Goal: Task Accomplishment & Management: Manage account settings

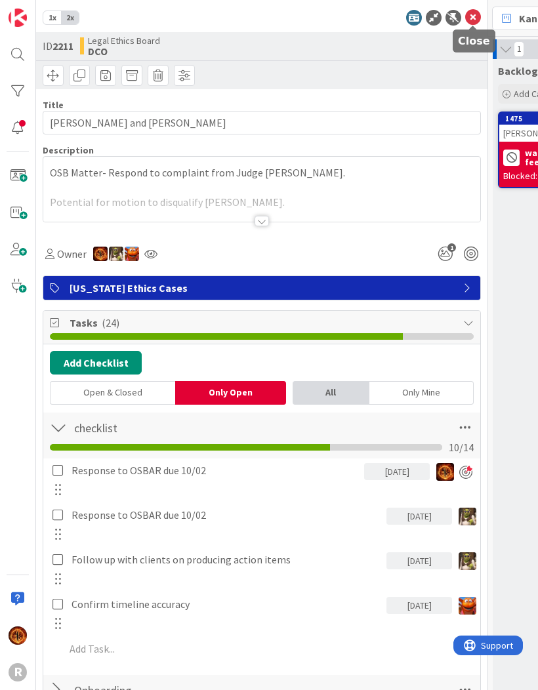
click at [474, 20] on icon at bounding box center [473, 18] width 16 height 16
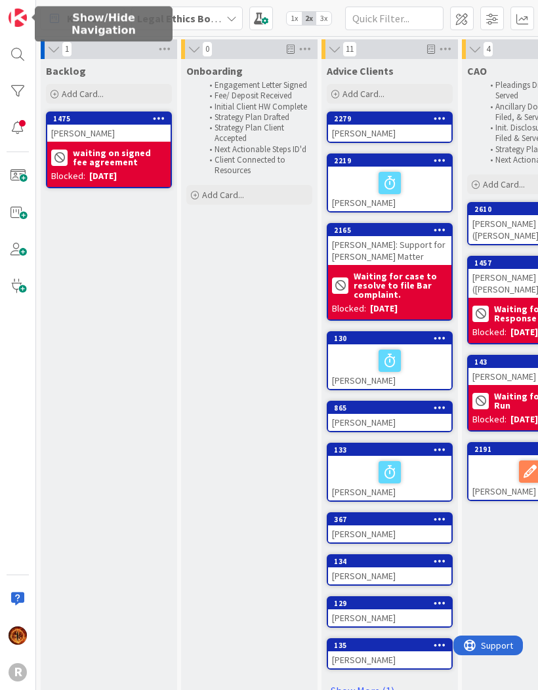
click at [15, 18] on img at bounding box center [18, 18] width 18 height 18
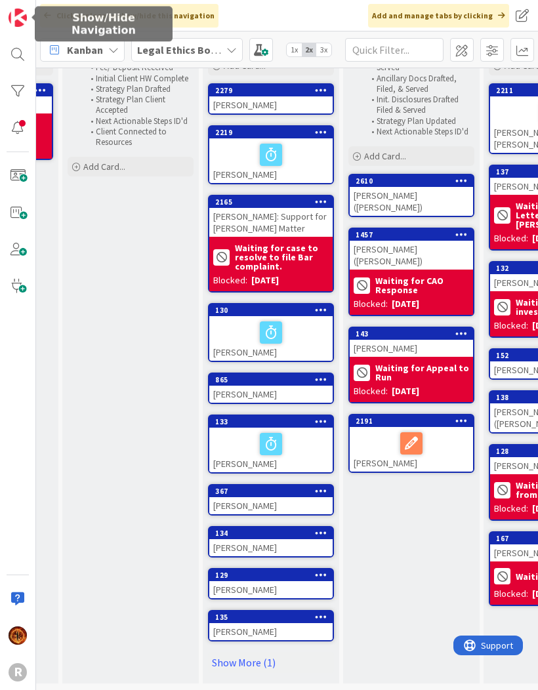
scroll to position [60, 119]
click at [255, 657] on link "Show More (1)" at bounding box center [271, 662] width 126 height 21
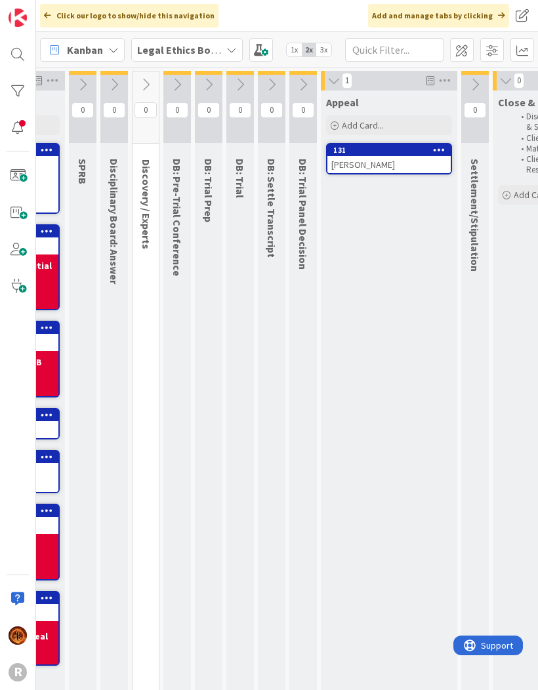
scroll to position [0, 675]
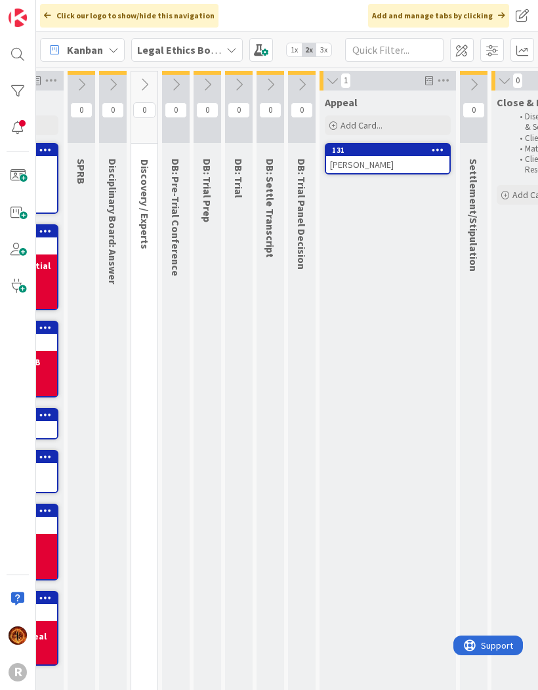
click at [339, 73] on button at bounding box center [331, 80] width 13 height 17
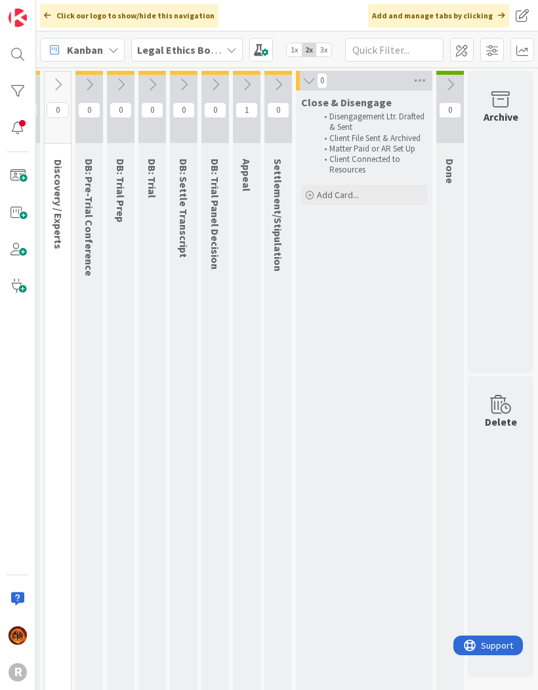
scroll to position [-1, 770]
click at [312, 73] on button at bounding box center [308, 80] width 13 height 17
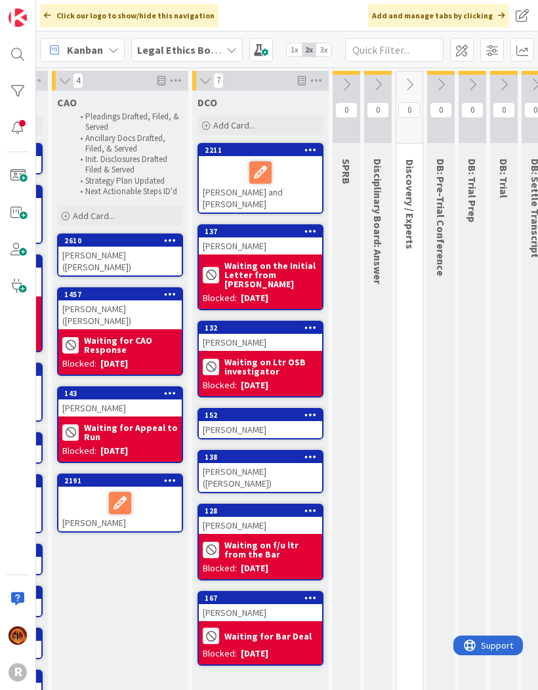
scroll to position [0, 411]
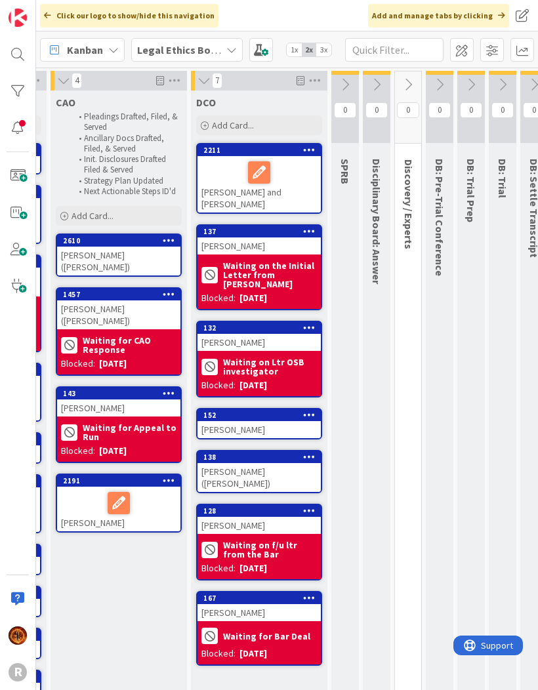
click at [348, 77] on icon at bounding box center [345, 84] width 14 height 14
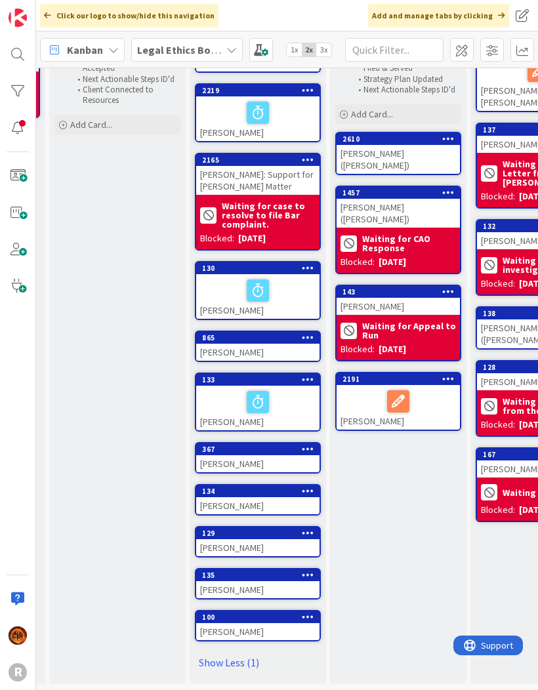
scroll to position [102, 132]
click at [238, 663] on link "Show Less (1)" at bounding box center [258, 662] width 126 height 21
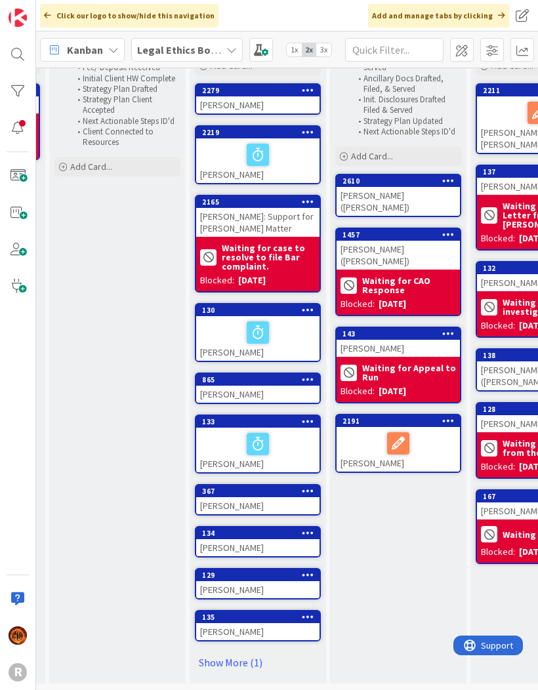
click at [238, 666] on link "Show More (1)" at bounding box center [258, 662] width 126 height 21
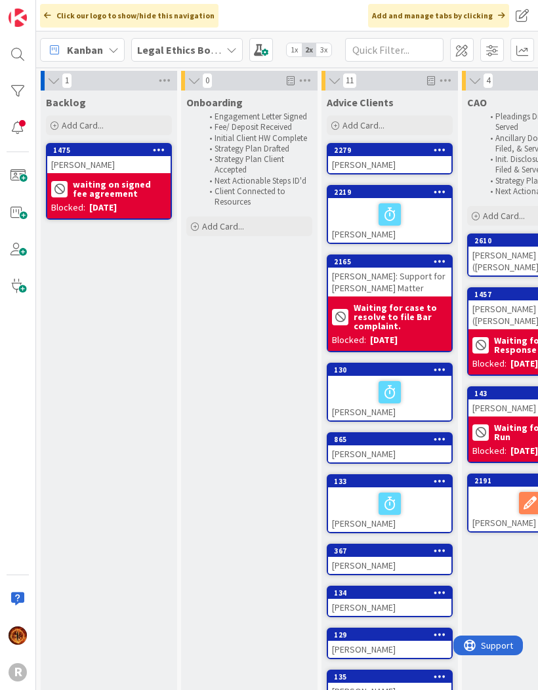
scroll to position [0, 0]
click at [325, 51] on span "3x" at bounding box center [323, 49] width 15 height 13
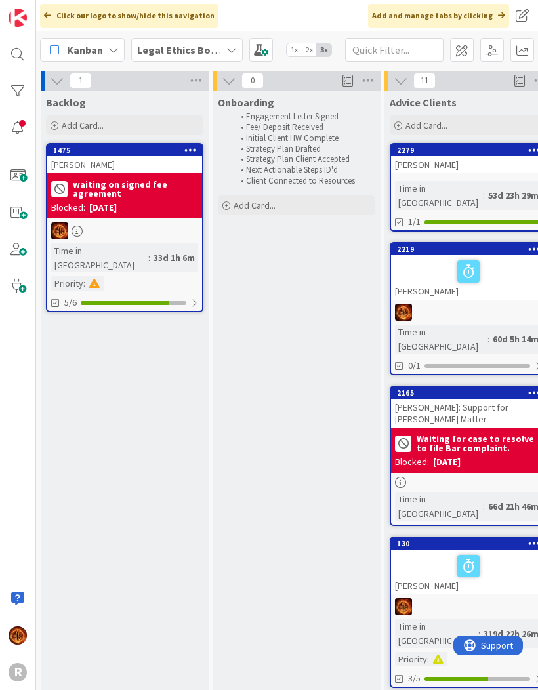
click at [295, 55] on span "1x" at bounding box center [294, 49] width 15 height 13
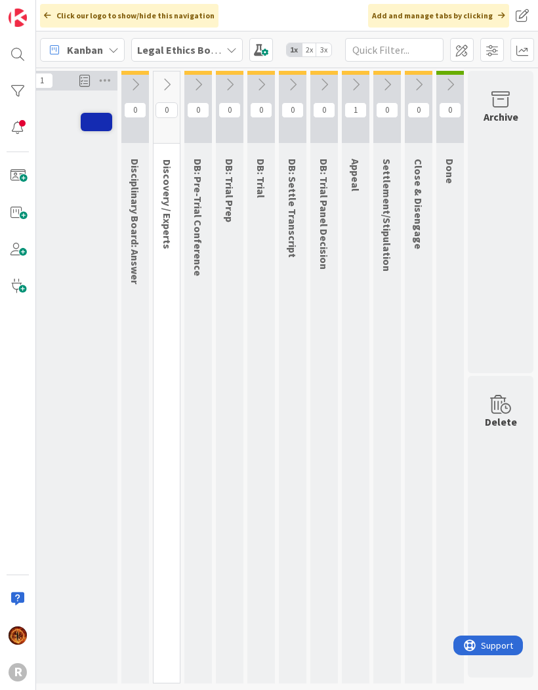
scroll to position [0, 636]
click at [453, 82] on icon at bounding box center [450, 84] width 14 height 14
click at [453, 82] on icon at bounding box center [453, 80] width 14 height 14
click at [415, 83] on icon at bounding box center [418, 84] width 14 height 14
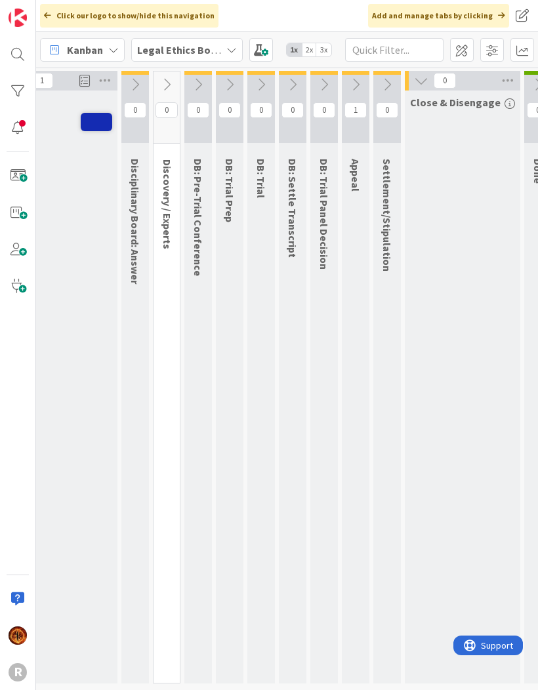
click at [424, 84] on icon at bounding box center [421, 80] width 14 height 14
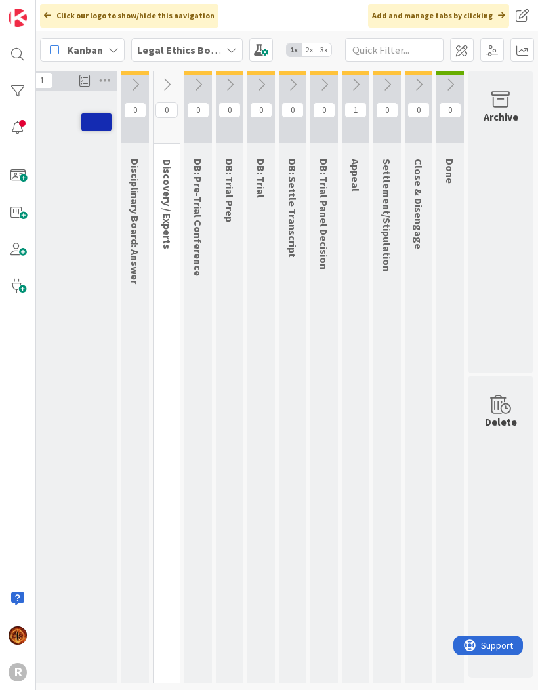
click at [357, 84] on icon at bounding box center [355, 84] width 14 height 14
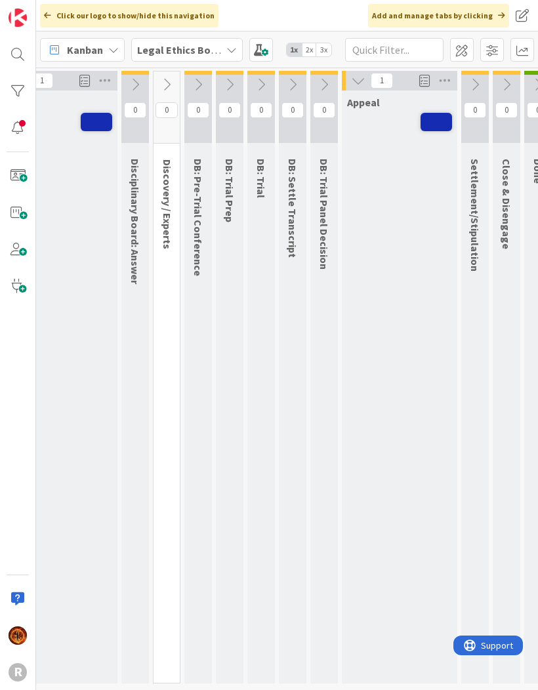
click at [362, 80] on icon at bounding box center [358, 80] width 14 height 14
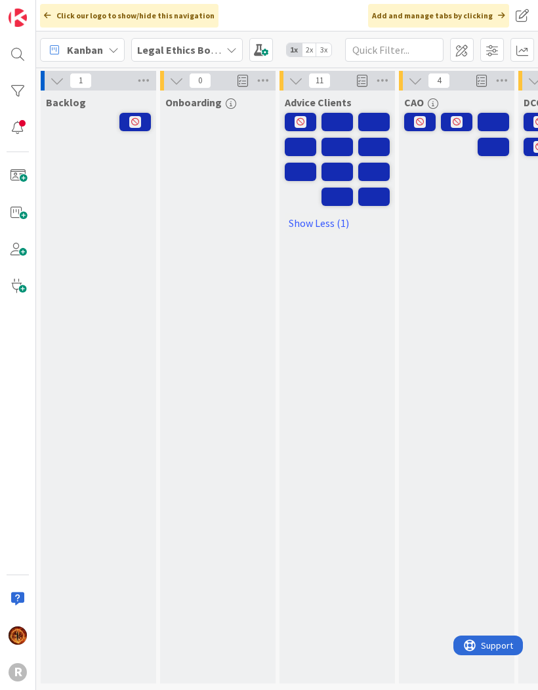
scroll to position [0, 0]
click at [112, 55] on icon at bounding box center [113, 50] width 10 height 10
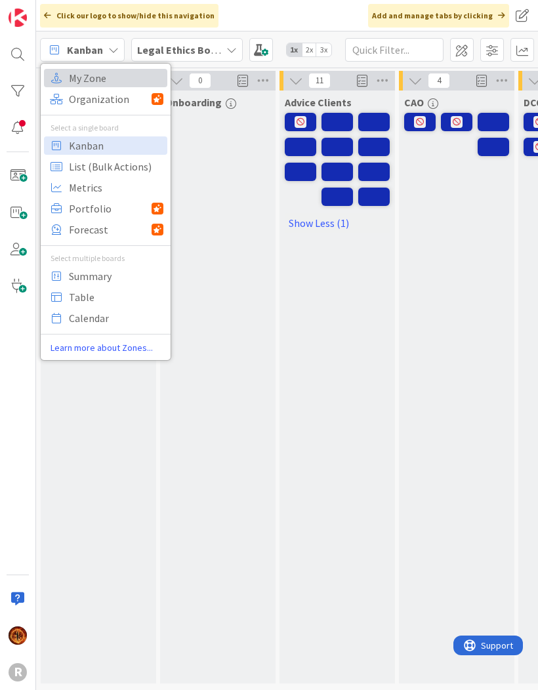
click at [98, 79] on span "My Zone" at bounding box center [116, 78] width 94 height 20
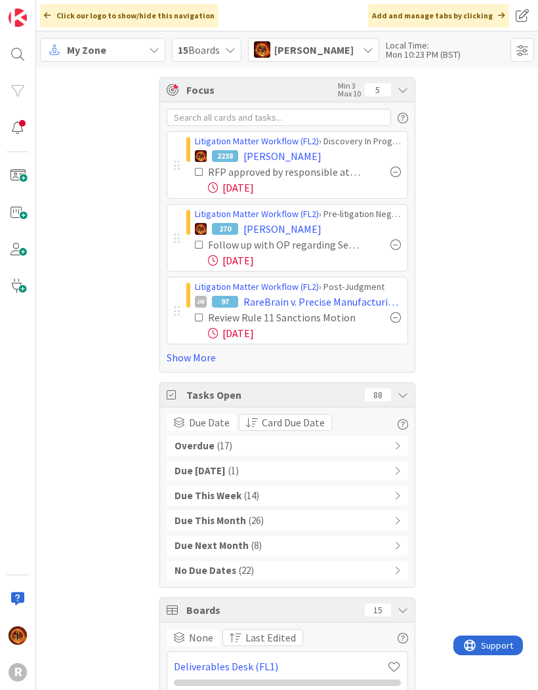
click at [408, 87] on div "Focus Min 3 Max 10 5" at bounding box center [287, 90] width 255 height 24
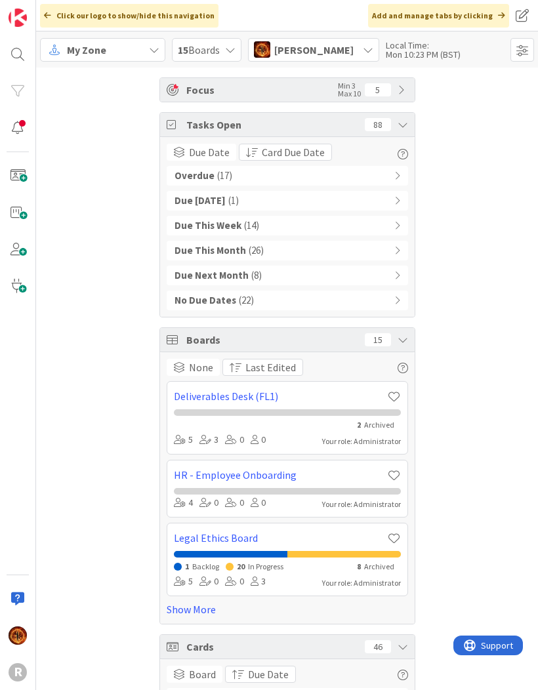
click at [396, 173] on icon at bounding box center [397, 175] width 6 height 9
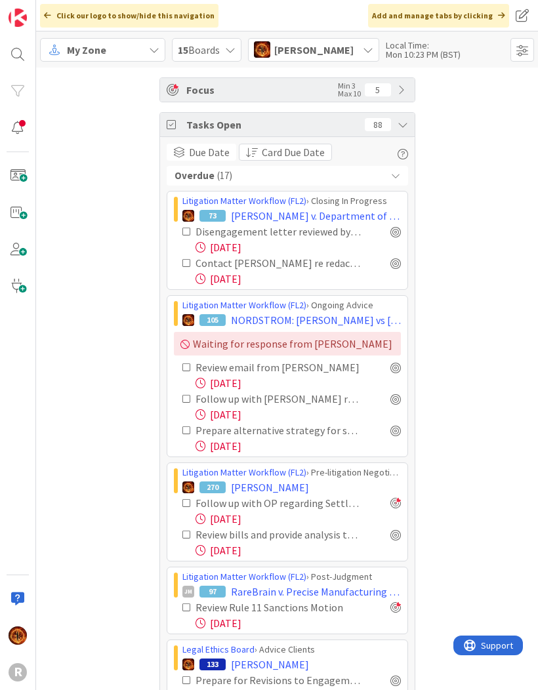
click at [394, 182] on div "Overdue ( 17 )" at bounding box center [287, 176] width 241 height 20
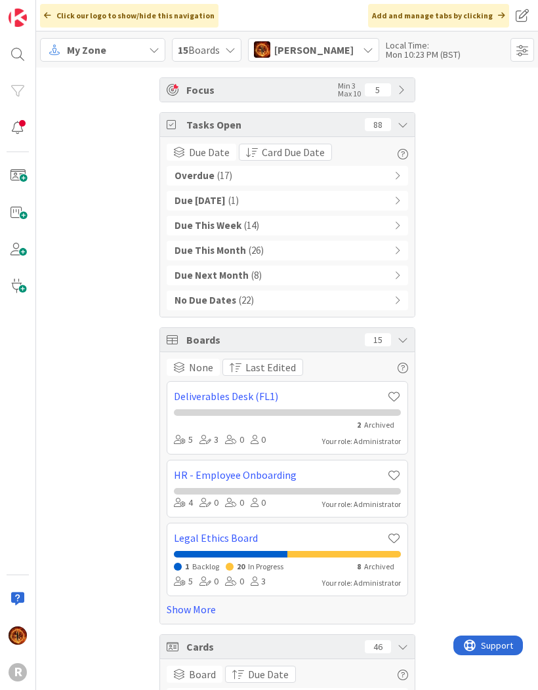
click at [402, 130] on icon at bounding box center [403, 124] width 10 height 10
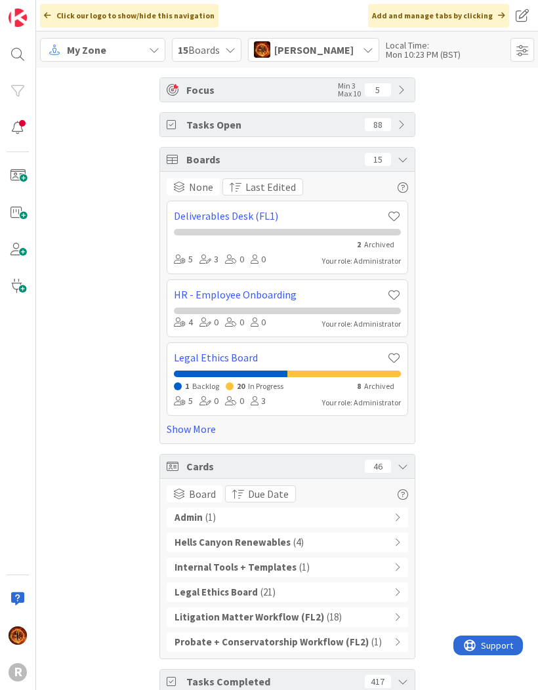
click at [405, 167] on div "Boards 15" at bounding box center [287, 160] width 255 height 24
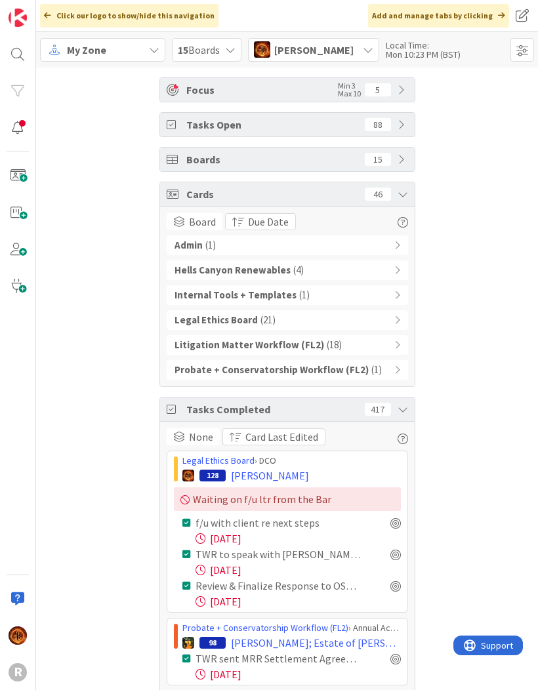
click at [407, 189] on icon at bounding box center [403, 194] width 10 height 10
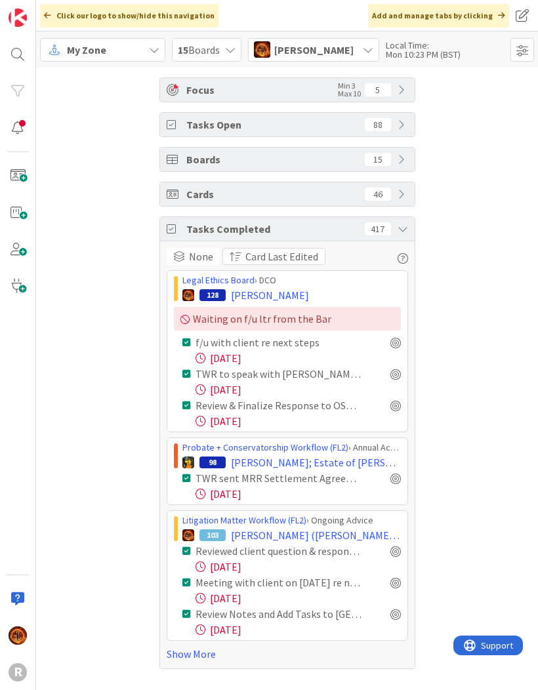
click at [411, 233] on div "Tasks Completed 417" at bounding box center [287, 229] width 255 height 24
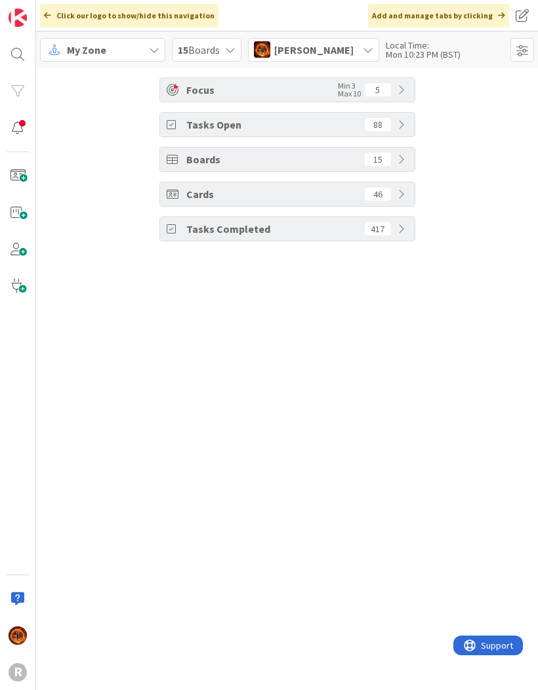
click at [407, 233] on icon at bounding box center [403, 229] width 10 height 10
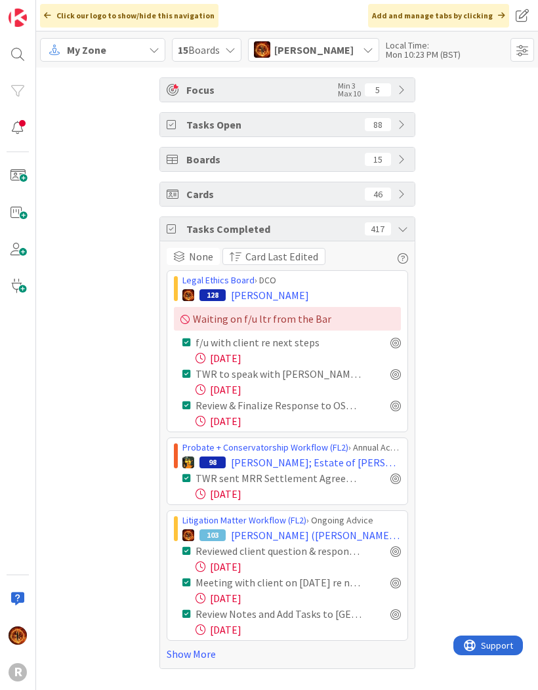
click at [402, 234] on icon at bounding box center [403, 229] width 10 height 10
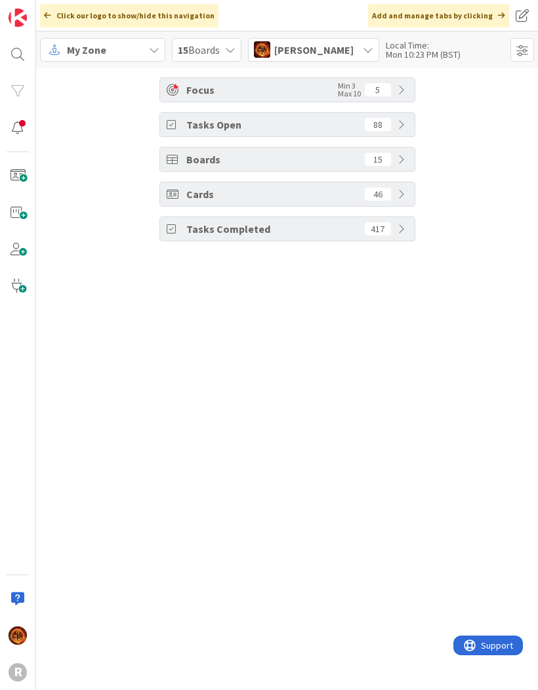
click at [333, 232] on span "Tasks Completed" at bounding box center [272, 229] width 172 height 16
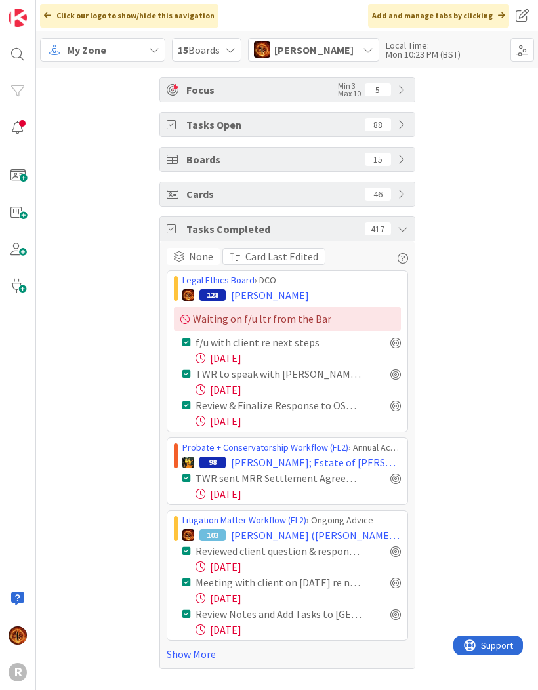
click at [400, 233] on icon at bounding box center [403, 229] width 10 height 10
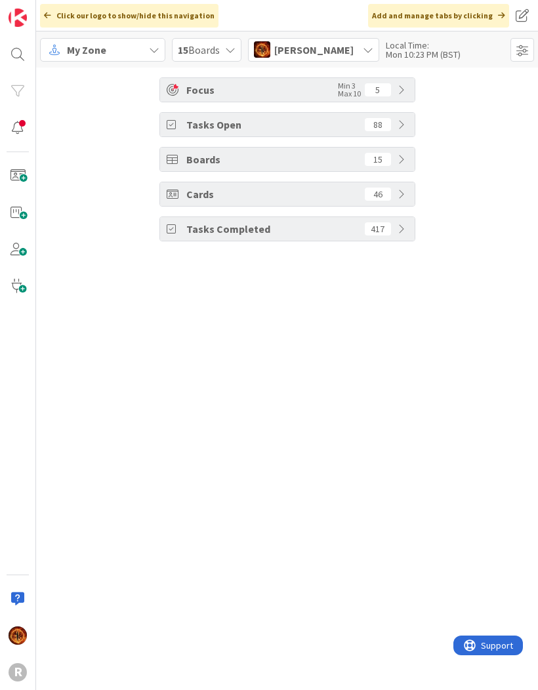
click at [424, 50] on div "Mon 10:23 PM (BST)" at bounding box center [423, 54] width 75 height 9
click at [537, 265] on div "Focus Min 3 Max 10 5 Tasks Open 88 Boards 15 Cards 46 Tasks Completed 417" at bounding box center [287, 379] width 502 height 623
click at [402, 129] on icon at bounding box center [403, 124] width 10 height 10
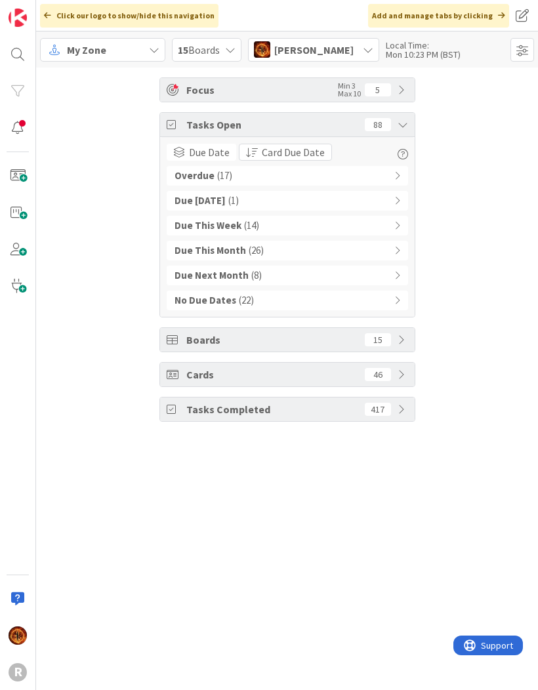
click at [398, 179] on icon at bounding box center [397, 175] width 6 height 9
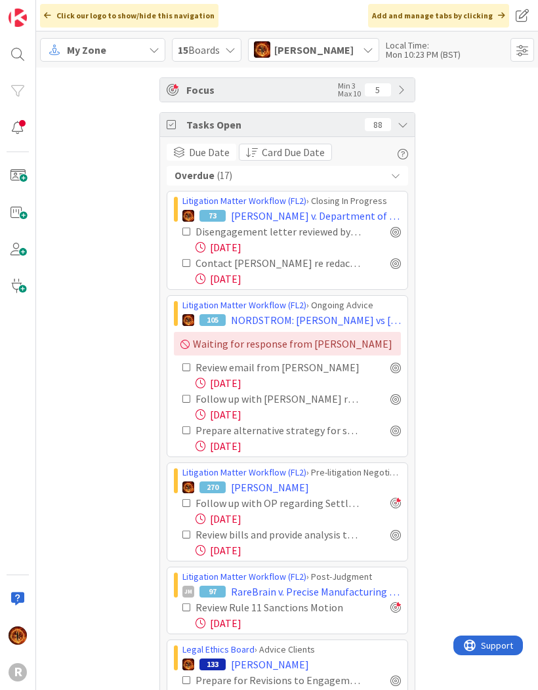
click at [400, 176] on div "Overdue ( 17 )" at bounding box center [287, 176] width 241 height 20
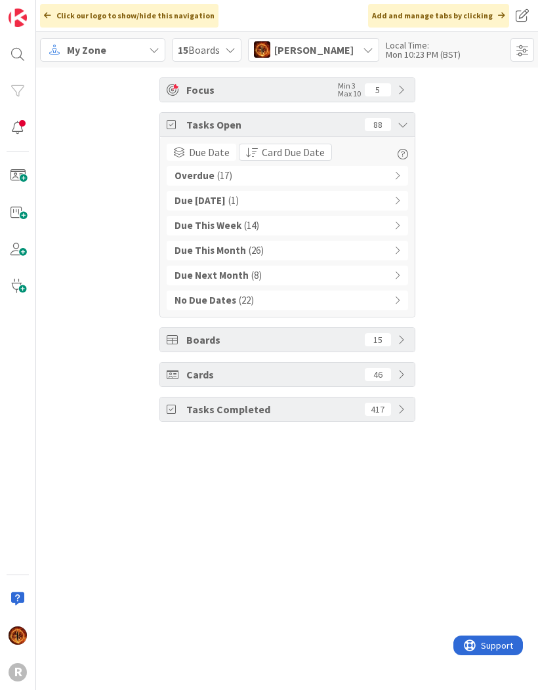
click at [405, 127] on icon at bounding box center [403, 124] width 10 height 10
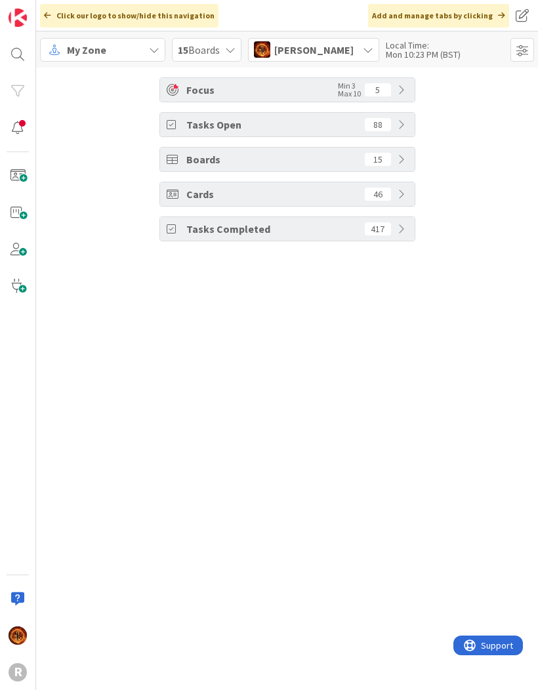
click at [165, 60] on div "My Zone" at bounding box center [102, 50] width 125 height 24
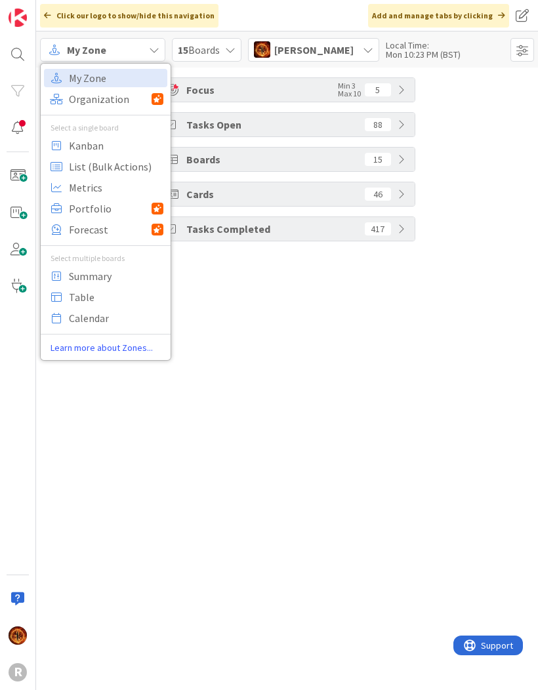
click at [159, 51] on icon at bounding box center [154, 50] width 10 height 10
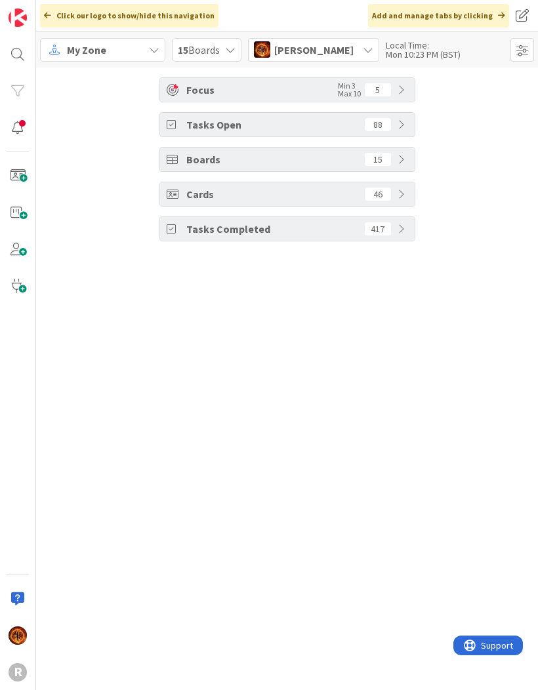
click at [524, 55] on span at bounding box center [522, 50] width 24 height 24
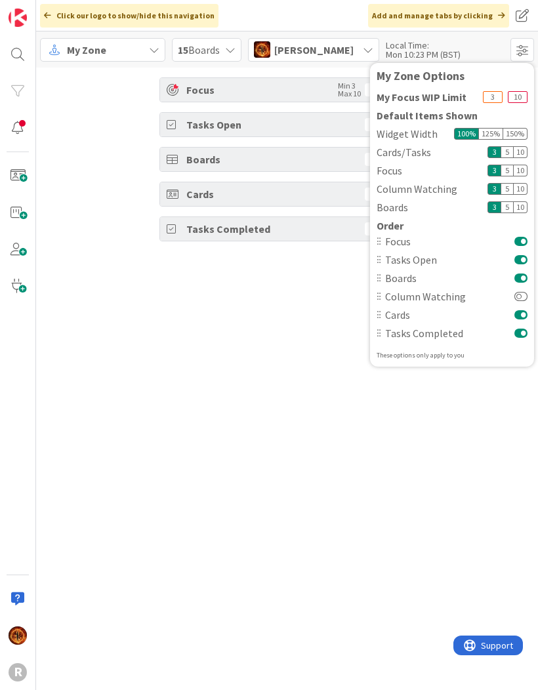
click at [236, 365] on div "Focus Min 3 Max 10 5 Tasks Open 88 Boards 15 Cards 46 Tasks Completed 417" at bounding box center [287, 379] width 502 height 623
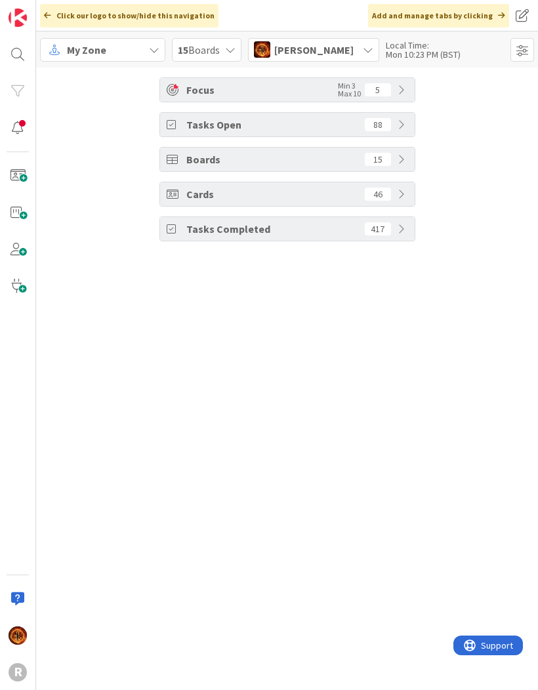
click at [22, 636] on img at bounding box center [18, 636] width 18 height 18
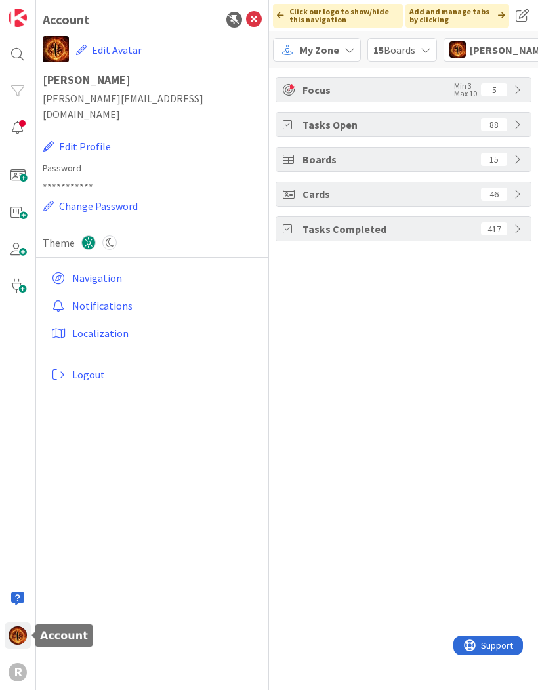
click at [113, 322] on link "Localization" at bounding box center [154, 334] width 216 height 24
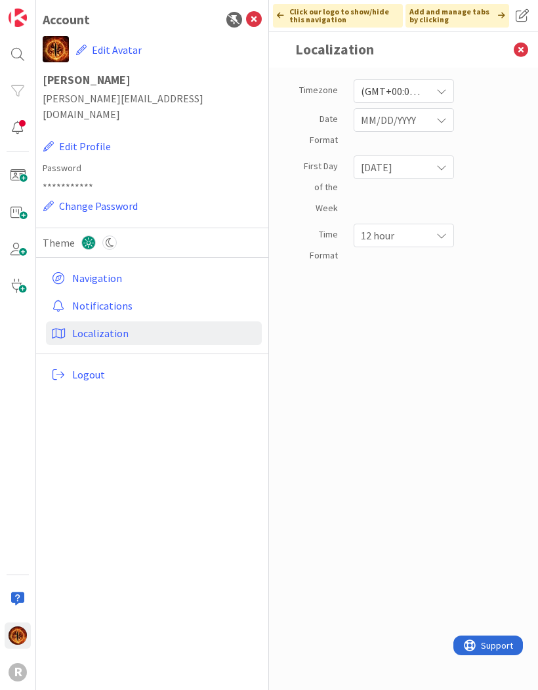
click at [442, 124] on icon at bounding box center [441, 120] width 10 height 10
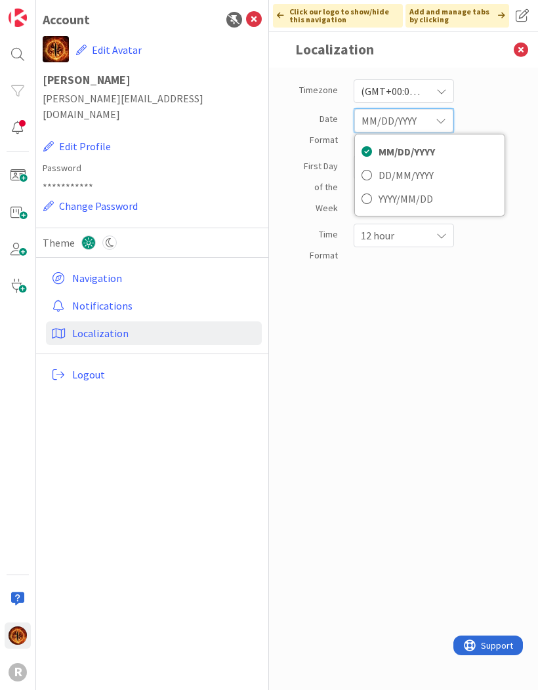
click at [446, 121] on icon at bounding box center [441, 120] width 10 height 10
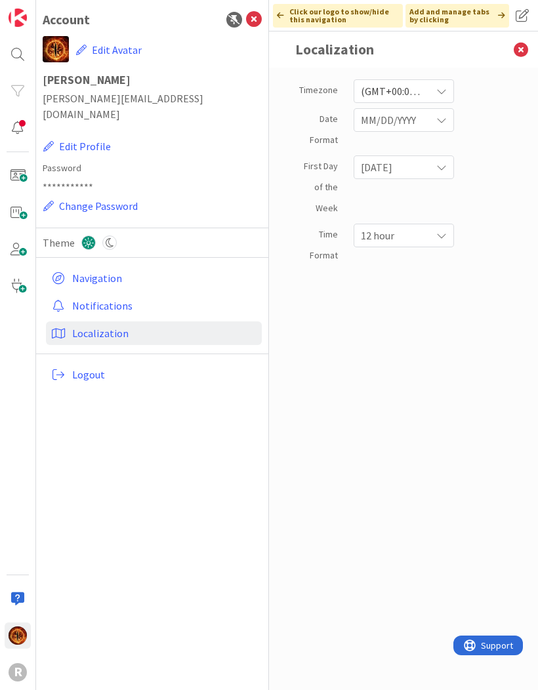
click at [449, 89] on div "(GMT+00:00) London" at bounding box center [404, 91] width 100 height 24
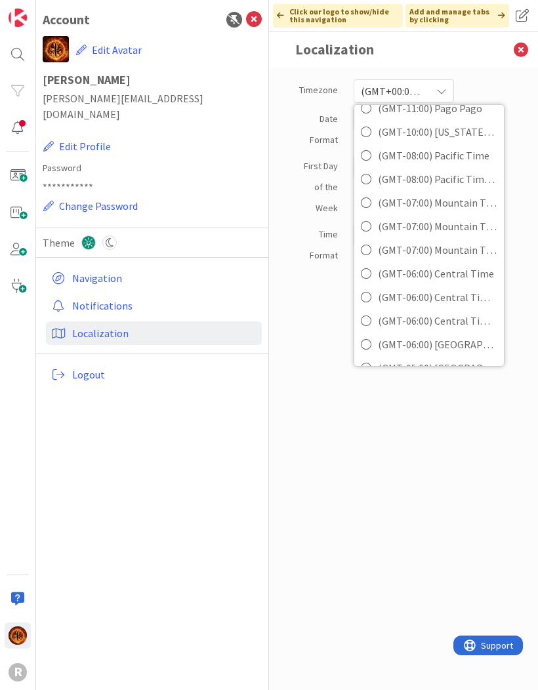
scroll to position [49, 0]
click at [447, 181] on span "(GMT-08:00) Pacific Time - Tijuana" at bounding box center [437, 181] width 119 height 20
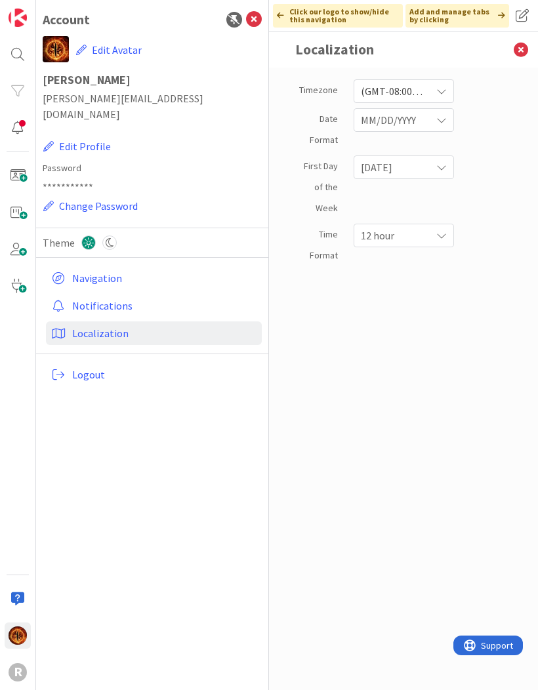
click at [523, 54] on icon at bounding box center [521, 49] width 34 height 36
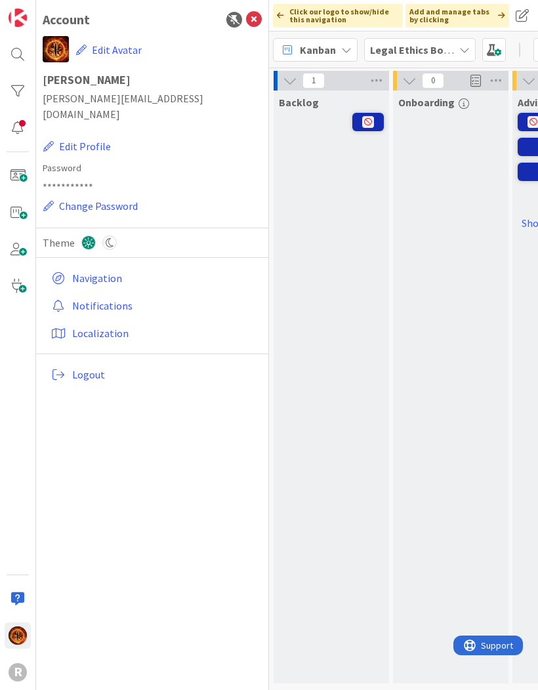
click at [440, 421] on div "Onboarding" at bounding box center [450, 387] width 115 height 593
click at [253, 26] on icon at bounding box center [254, 20] width 16 height 16
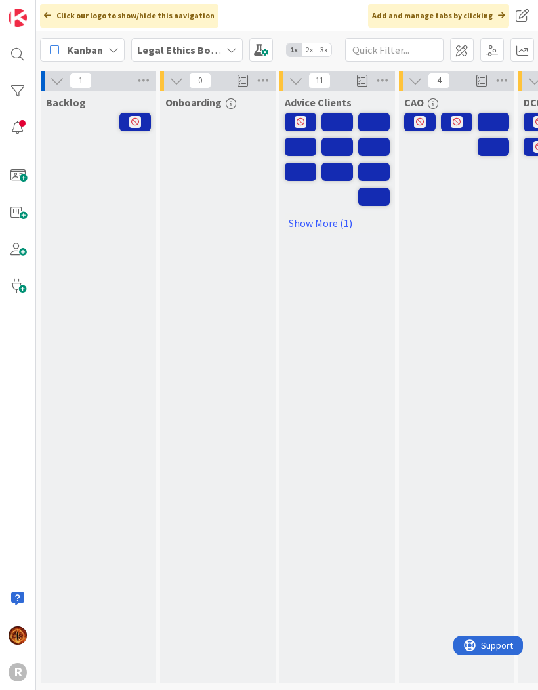
click at [206, 56] on b "Legal Ethics Board" at bounding box center [181, 49] width 89 height 13
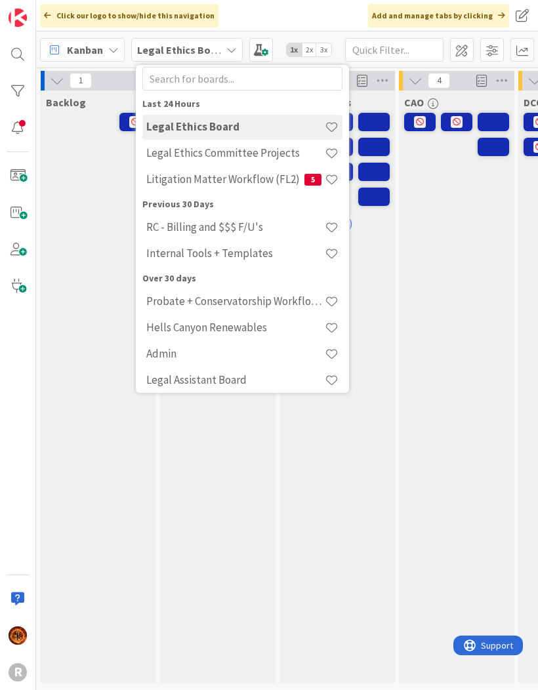
scroll to position [34, 0]
click at [274, 178] on h4 "Litigation Matter Workflow (FL2)" at bounding box center [225, 179] width 158 height 13
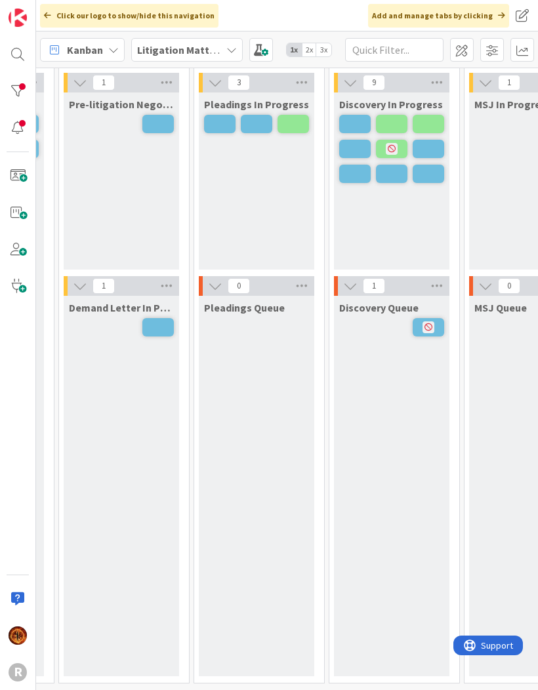
scroll to position [43, 373]
click at [24, 123] on div at bounding box center [18, 128] width 26 height 26
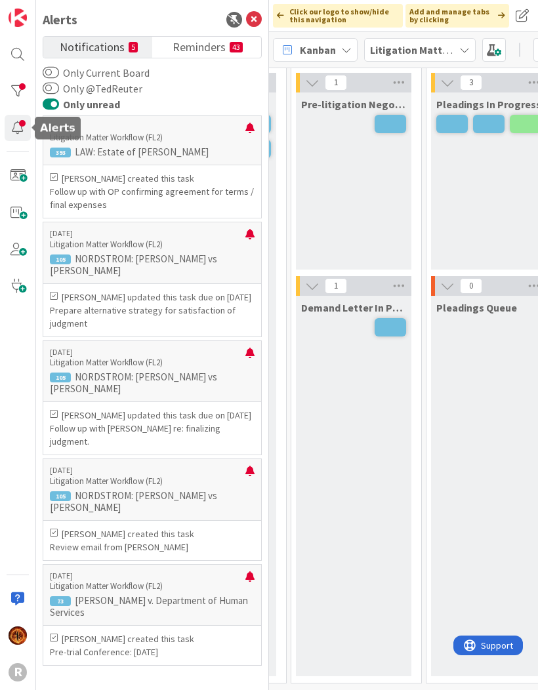
click at [232, 51] on small "43" at bounding box center [236, 47] width 13 height 10
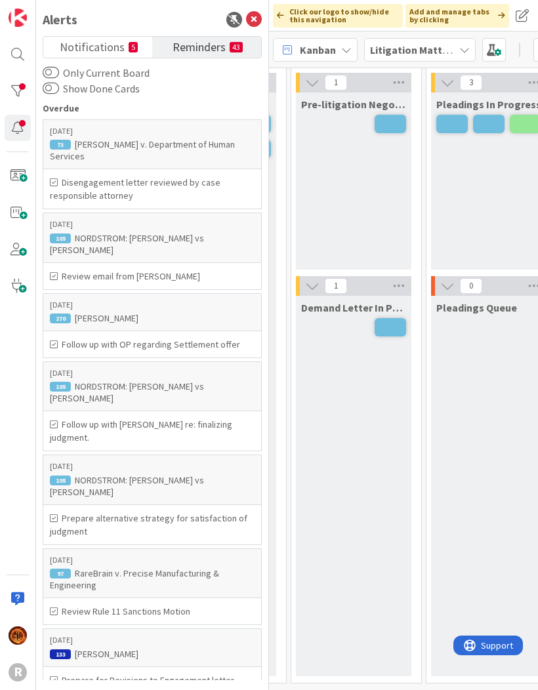
scroll to position [0, 0]
click at [24, 100] on div at bounding box center [18, 91] width 26 height 26
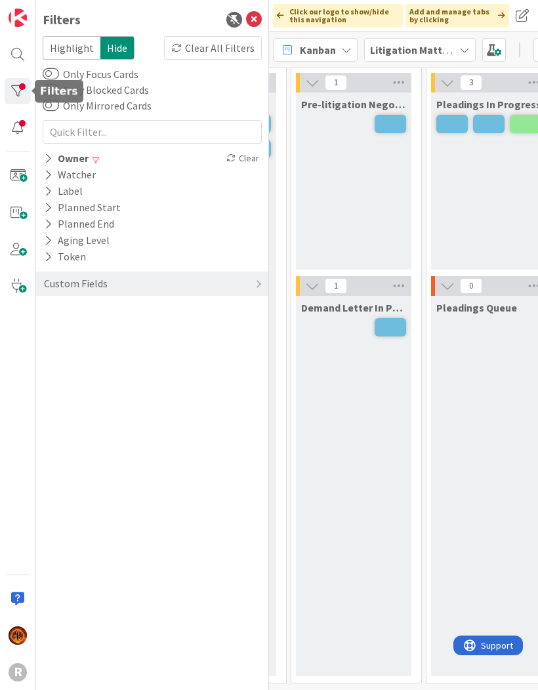
click at [257, 19] on icon at bounding box center [254, 20] width 16 height 16
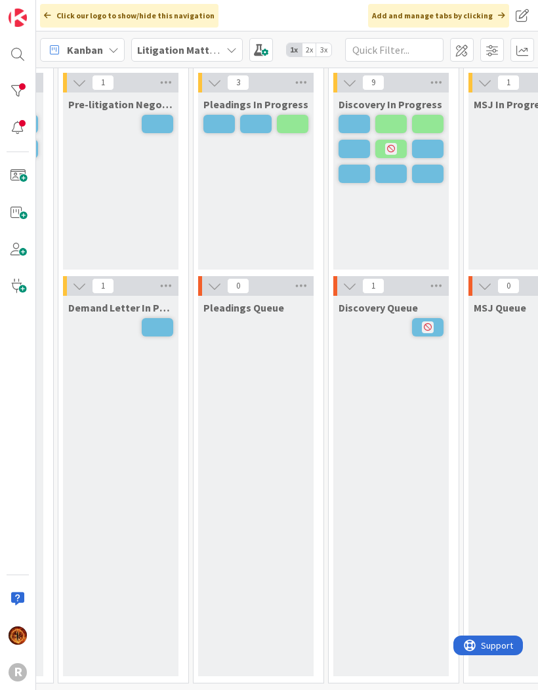
click at [257, 18] on div "Click our logo to show/hide this navigation Add and manage tabs by clicking" at bounding box center [287, 15] width 502 height 31
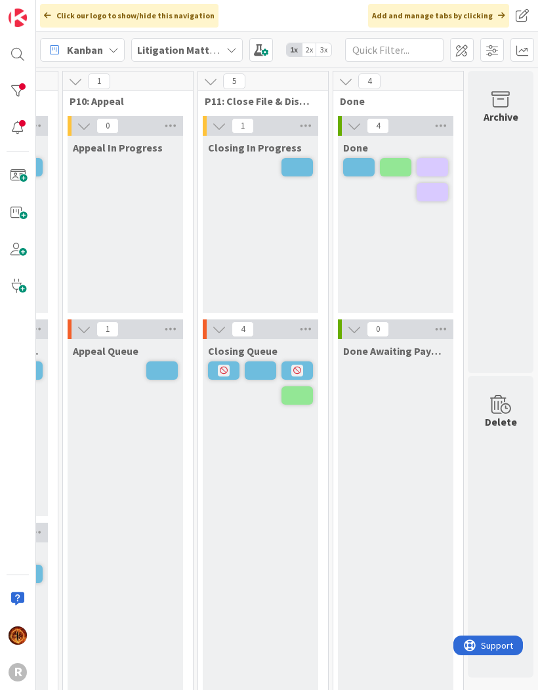
scroll to position [0, 1314]
